Goal: Transaction & Acquisition: Purchase product/service

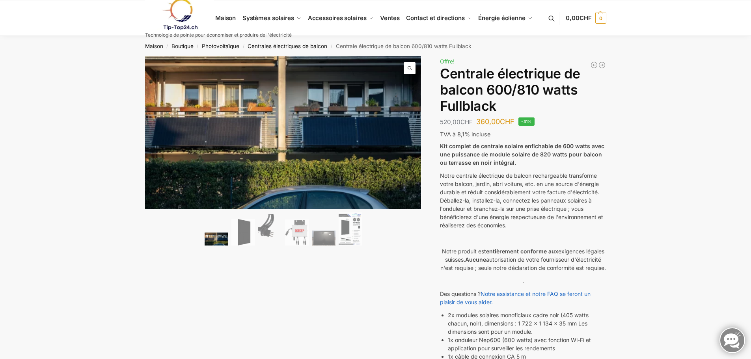
click at [242, 233] on img at bounding box center [243, 232] width 24 height 27
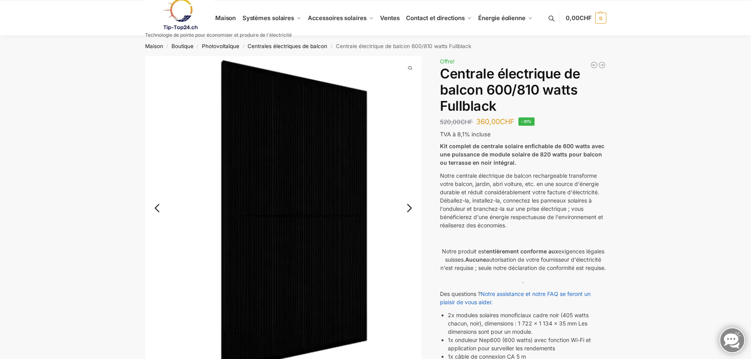
click at [411, 212] on link "Suivant" at bounding box center [404, 212] width 34 height 8
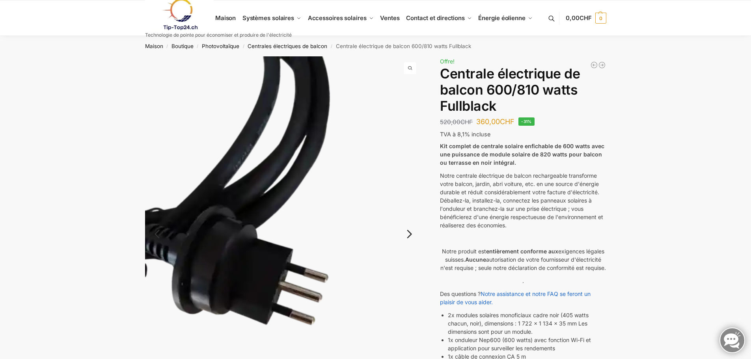
click at [411, 212] on img at bounding box center [283, 240] width 277 height 368
click at [409, 234] on link "Suivant" at bounding box center [404, 238] width 34 height 8
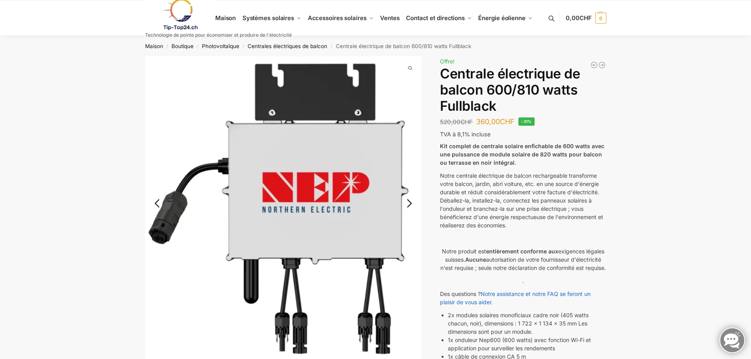
click at [408, 203] on link "Suivant" at bounding box center [404, 207] width 34 height 8
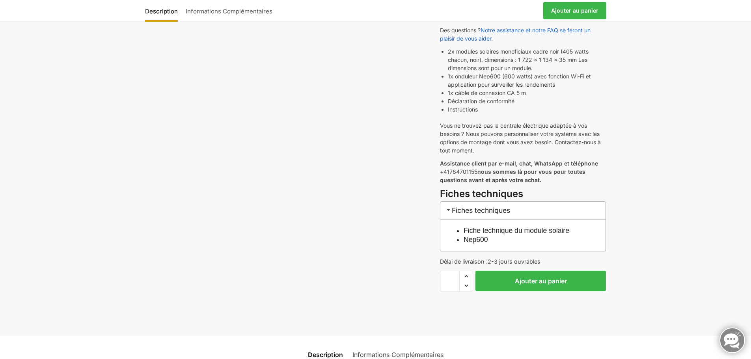
scroll to position [276, 0]
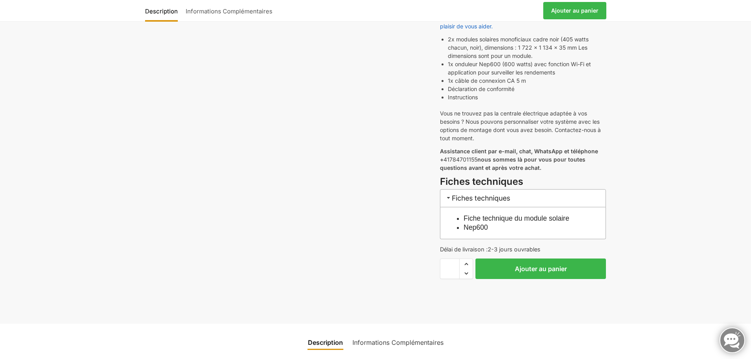
click at [496, 222] on font "Fiche technique du module solaire" at bounding box center [516, 218] width 106 height 8
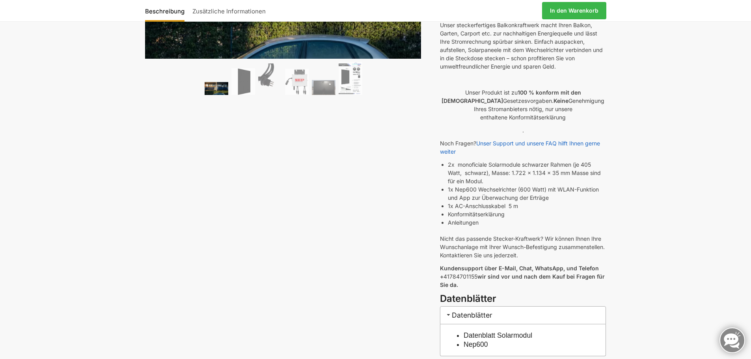
scroll to position [158, 0]
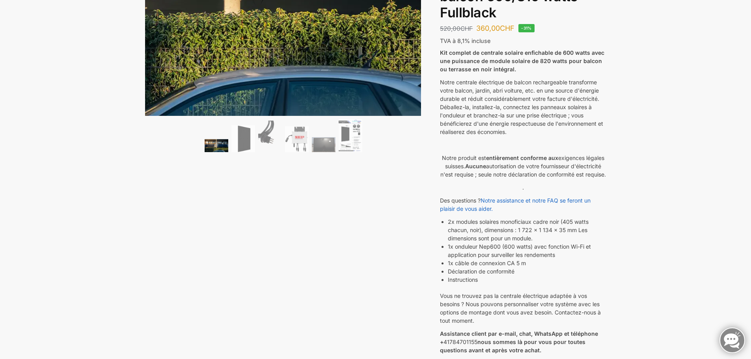
scroll to position [0, 0]
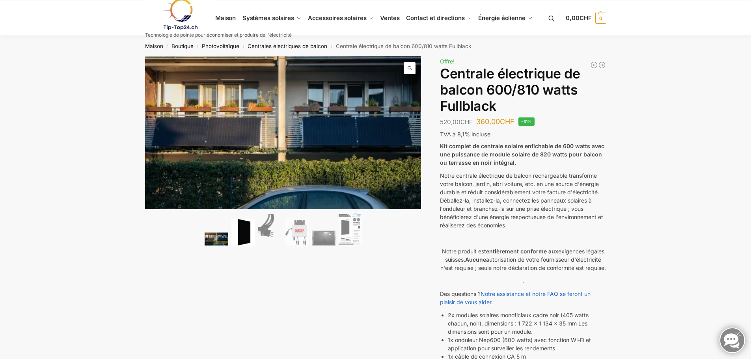
click at [245, 230] on img at bounding box center [243, 232] width 24 height 27
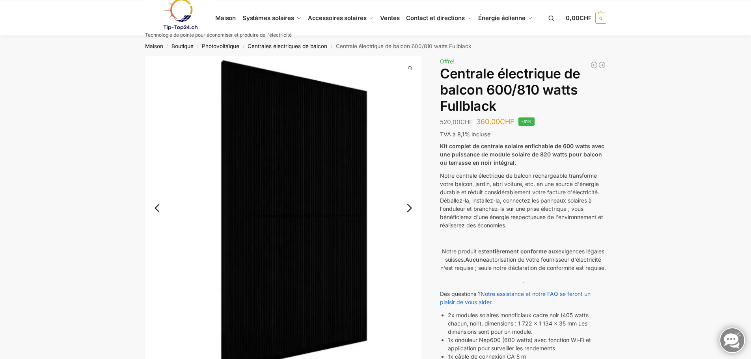
click at [413, 210] on link "Suivant" at bounding box center [404, 212] width 34 height 8
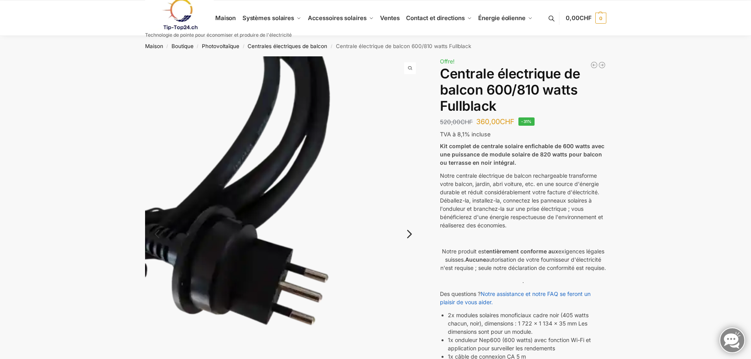
click at [408, 234] on link "Suivant" at bounding box center [404, 238] width 34 height 8
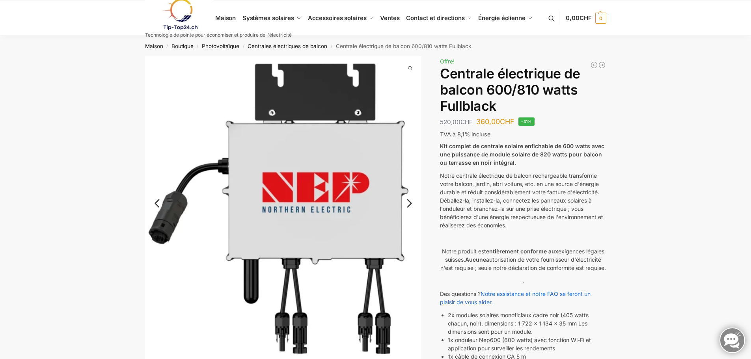
click at [414, 205] on link "Suivant" at bounding box center [404, 207] width 34 height 8
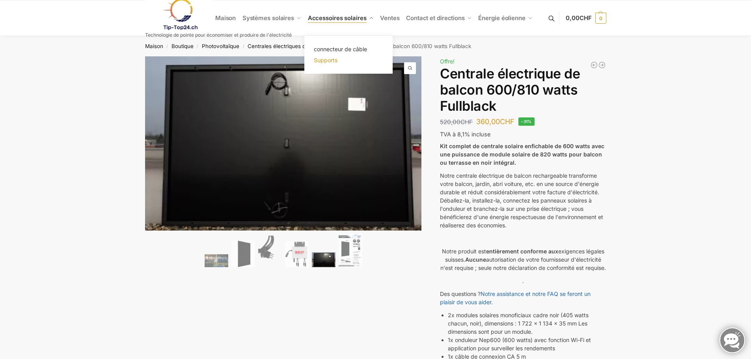
click at [324, 61] on font "Supports" at bounding box center [326, 60] width 24 height 7
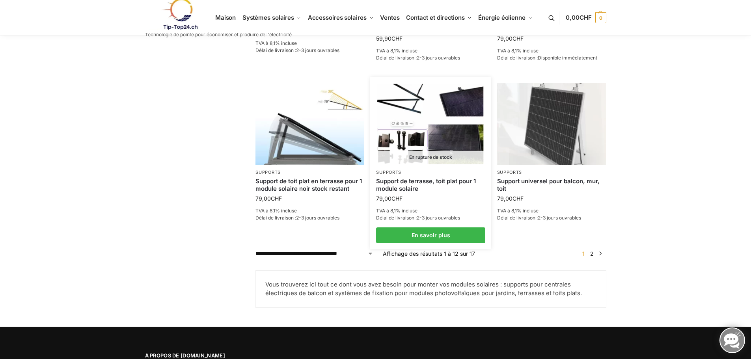
scroll to position [709, 0]
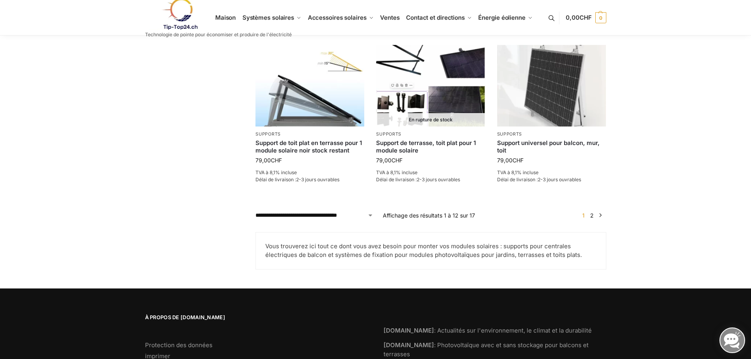
click at [593, 214] on font "2" at bounding box center [592, 215] width 4 height 7
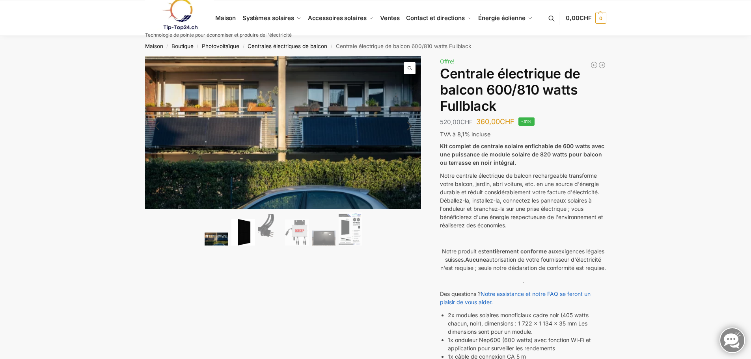
click at [237, 230] on img at bounding box center [243, 232] width 24 height 27
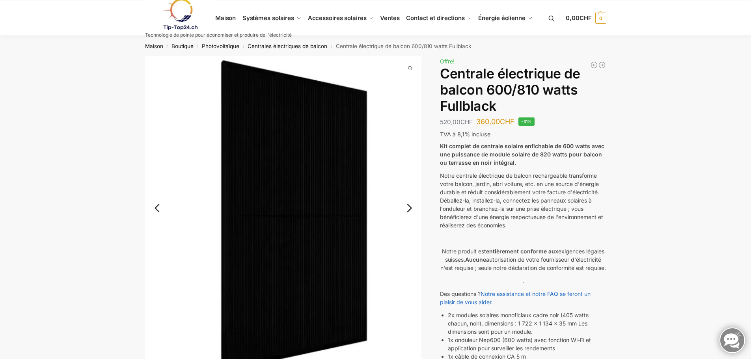
click at [411, 208] on link "Suivant" at bounding box center [404, 212] width 34 height 8
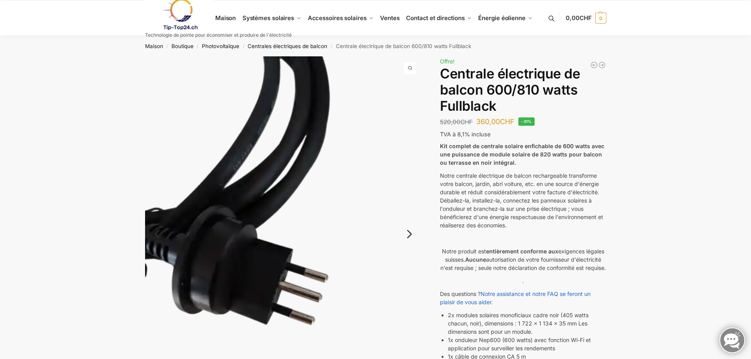
drag, startPoint x: 411, startPoint y: 208, endPoint x: 411, endPoint y: 202, distance: 5.6
click at [411, 208] on img at bounding box center [283, 240] width 277 height 368
click at [406, 241] on img at bounding box center [283, 240] width 277 height 368
click at [407, 234] on link "Suivant" at bounding box center [404, 238] width 34 height 8
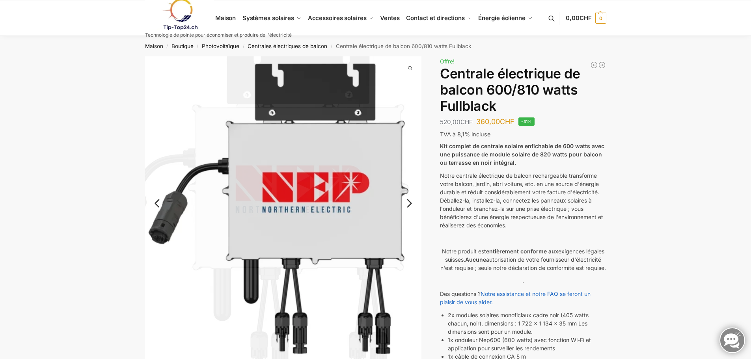
click at [407, 205] on link "Suivant" at bounding box center [404, 207] width 34 height 8
